Goal: Information Seeking & Learning: Learn about a topic

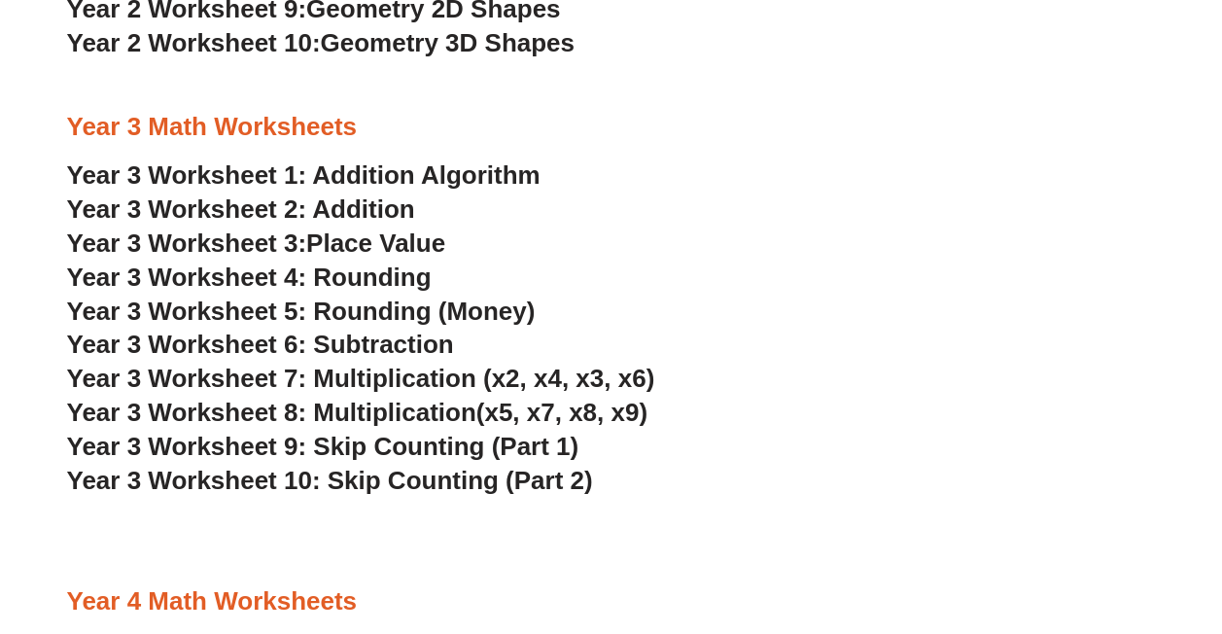
scroll to position [2334, 0]
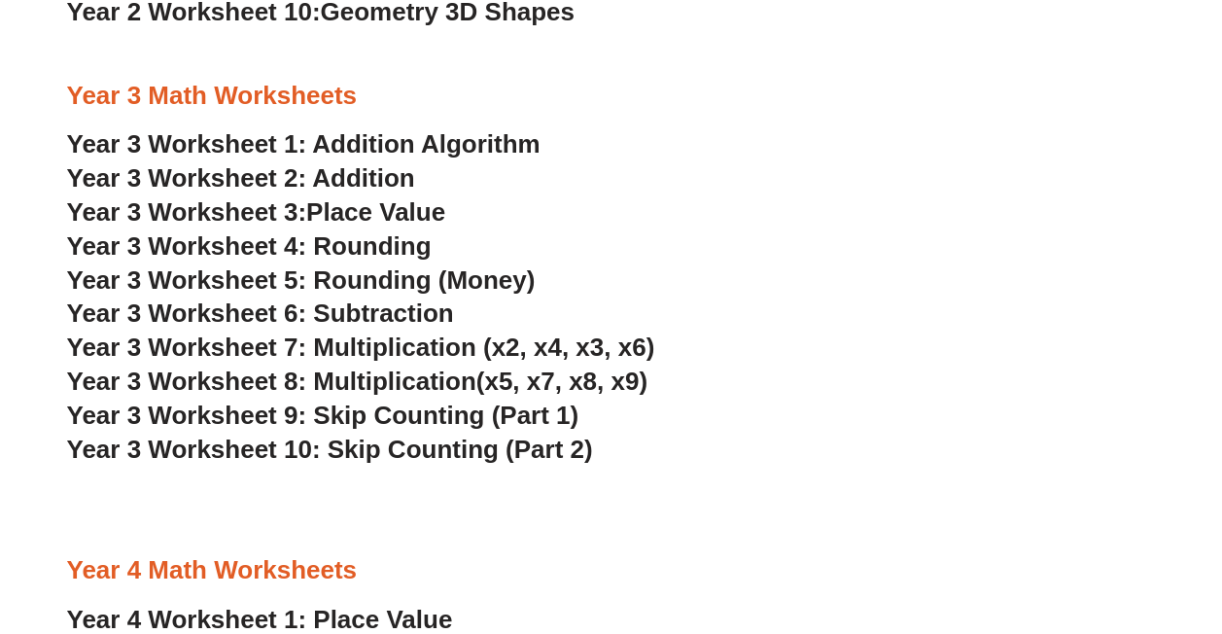
click at [183, 356] on span "Year 3 Worksheet 7: Multiplication (x2, x4, x3, x6)" at bounding box center [361, 347] width 588 height 29
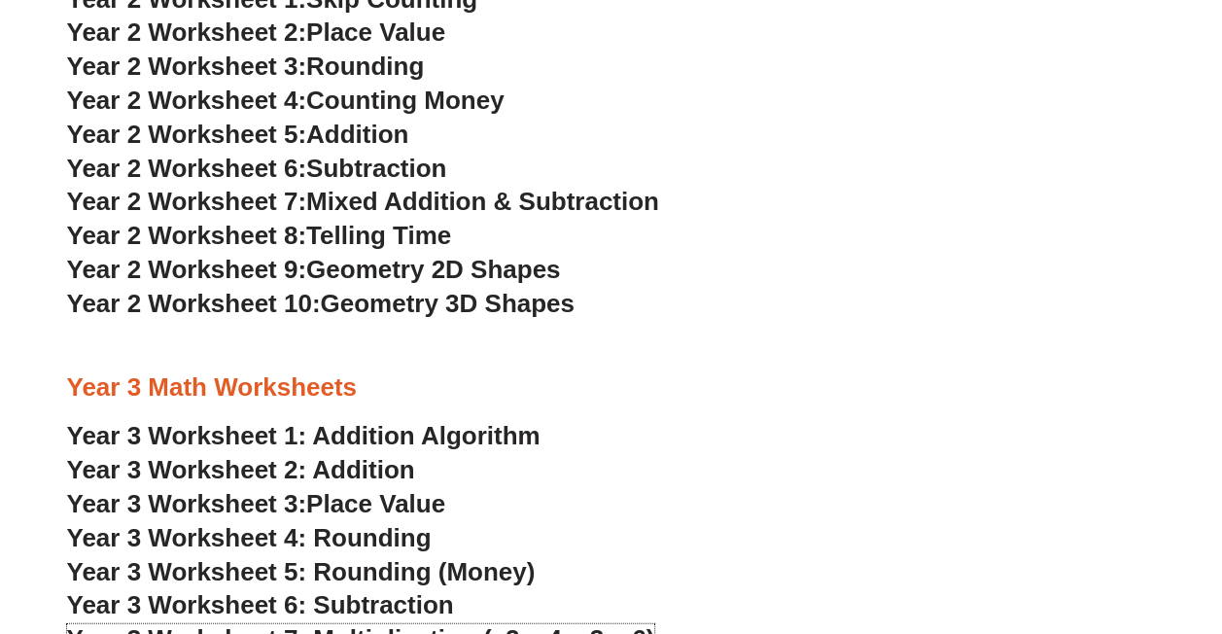
scroll to position [1945, 0]
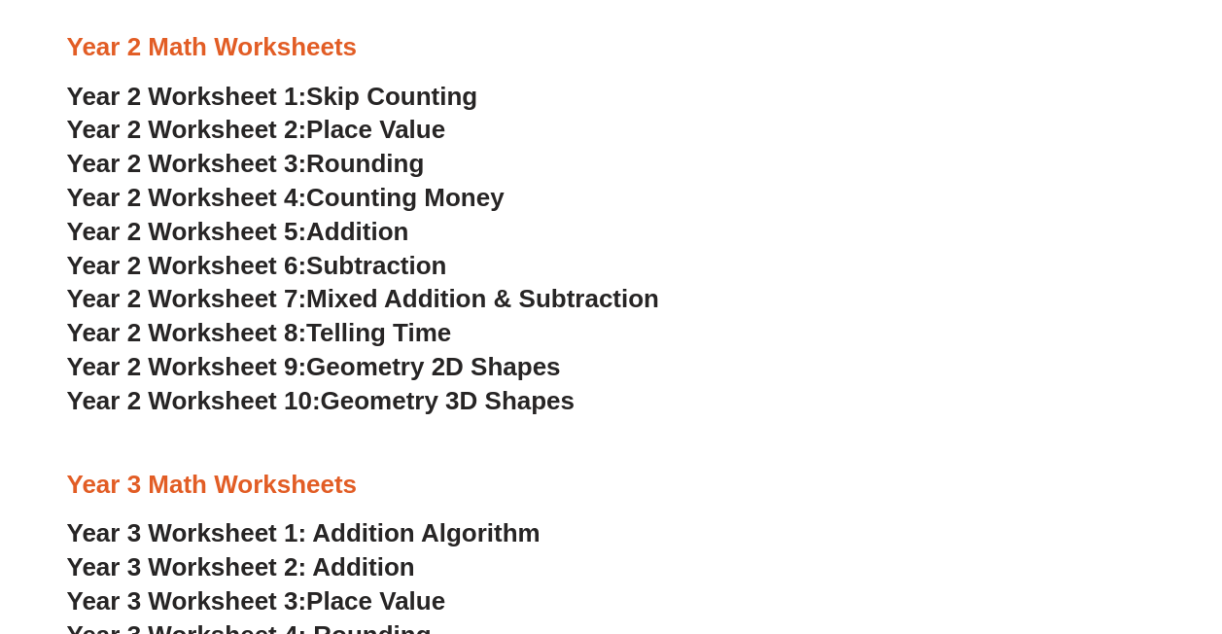
click at [423, 301] on span "Mixed Addition & Subtraction" at bounding box center [482, 298] width 353 height 29
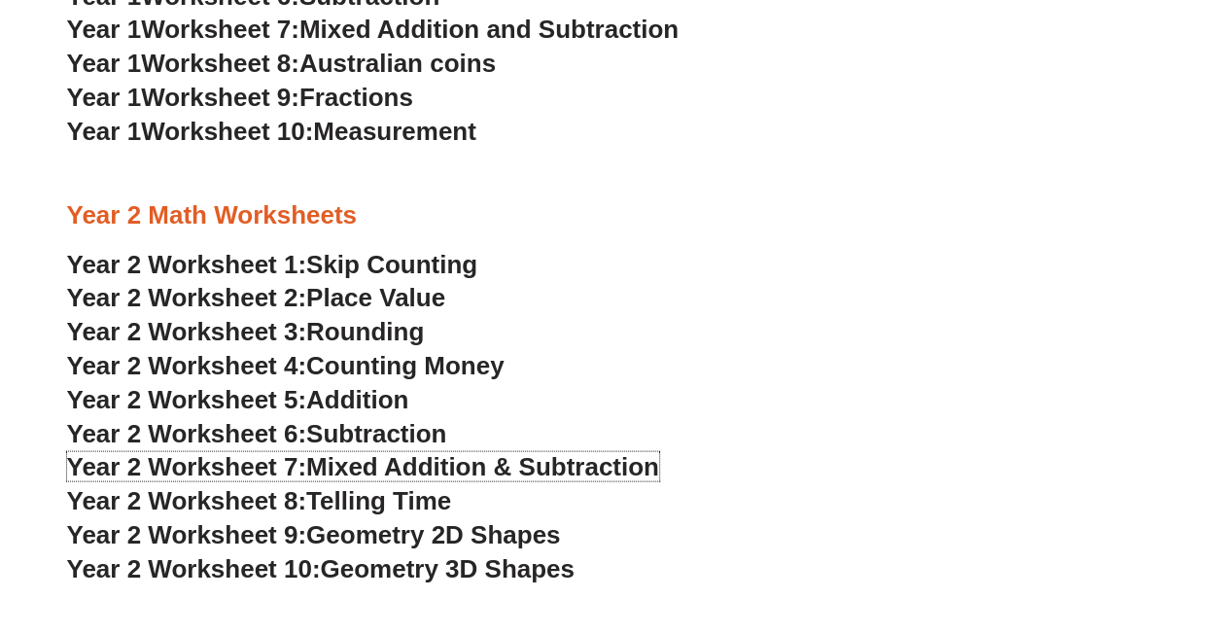
scroll to position [1848, 0]
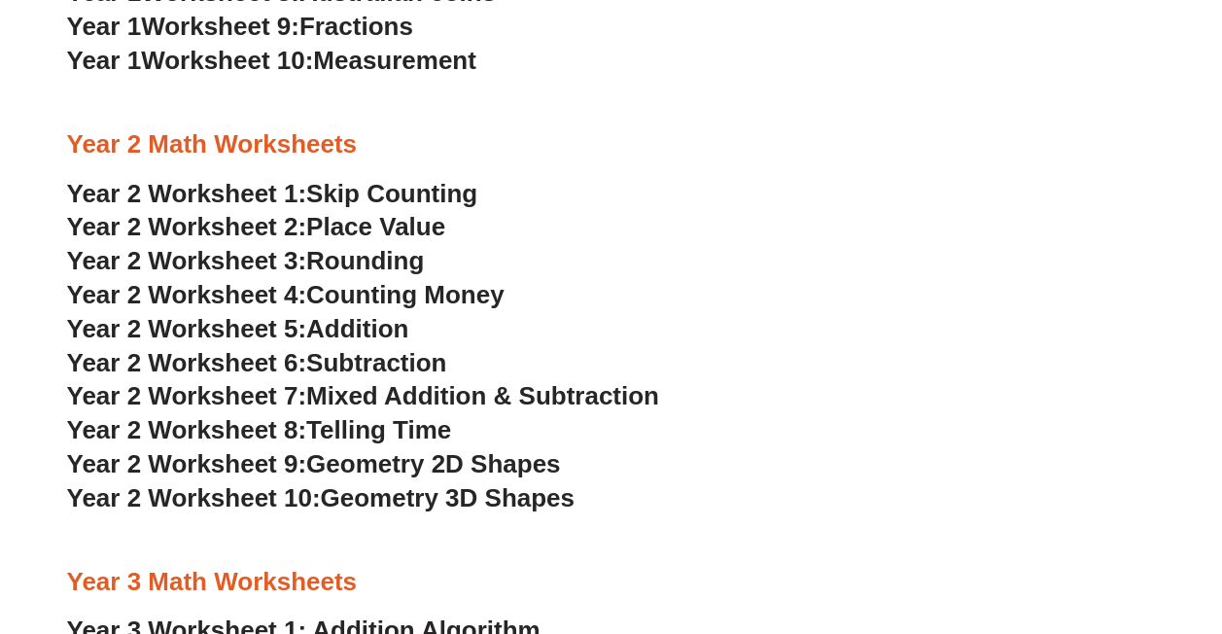
click at [397, 194] on span "Skip Counting" at bounding box center [391, 193] width 171 height 29
click at [343, 230] on span "Place Value" at bounding box center [375, 226] width 139 height 29
click at [307, 261] on span "Year 2 Worksheet 3:" at bounding box center [187, 260] width 240 height 29
click at [438, 298] on span "Counting Money" at bounding box center [405, 294] width 198 height 29
click at [362, 335] on span "Addition" at bounding box center [357, 328] width 102 height 29
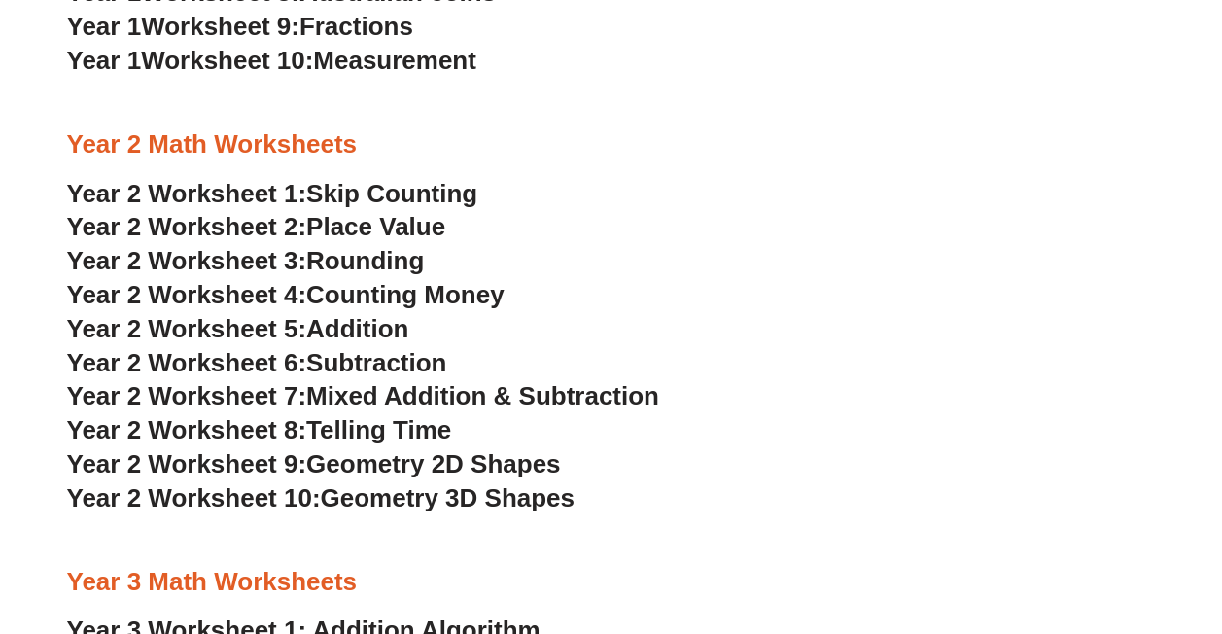
click at [426, 360] on span "Subtraction" at bounding box center [376, 362] width 140 height 29
click at [455, 397] on span "Mixed Addition & Subtraction" at bounding box center [482, 395] width 353 height 29
click at [414, 436] on span "Telling Time" at bounding box center [378, 429] width 145 height 29
